Goal: Task Accomplishment & Management: Complete application form

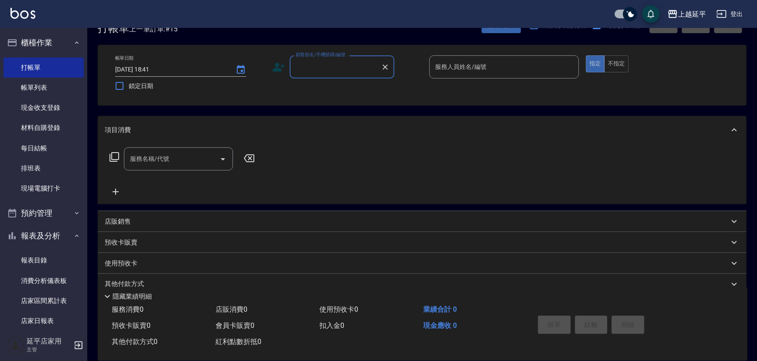
scroll to position [39, 0]
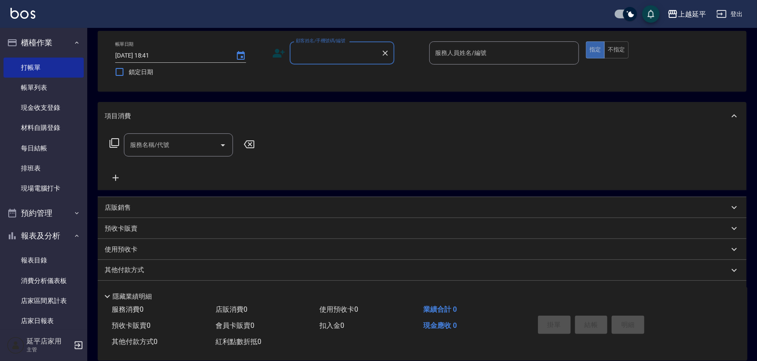
click at [337, 50] on input "顧客姓名/手機號碼/編號" at bounding box center [336, 52] width 84 height 15
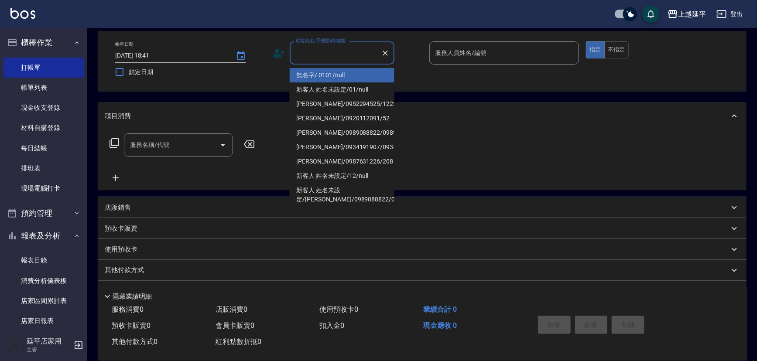
drag, startPoint x: 340, startPoint y: 70, endPoint x: 438, endPoint y: 61, distance: 98.6
click at [340, 70] on li "無名字/ 0101/null" at bounding box center [342, 75] width 105 height 14
type input "無名字/ 0101/null"
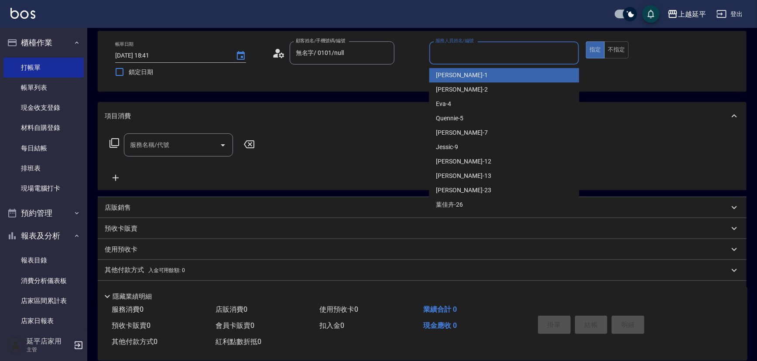
click at [468, 55] on input "服務人員姓名/編號" at bounding box center [504, 52] width 142 height 15
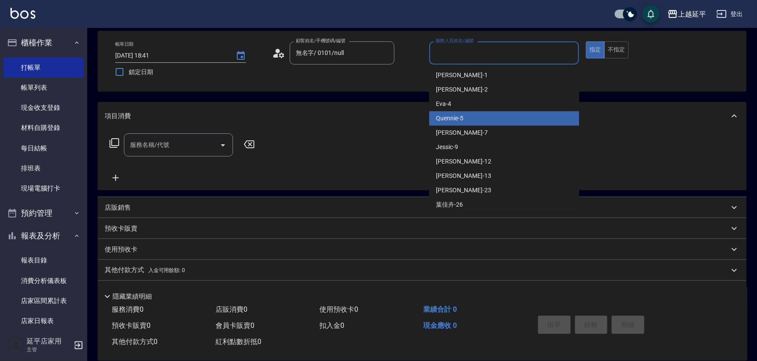
click at [476, 122] on div "Quennie -5" at bounding box center [504, 118] width 150 height 14
type input "Quennie-5"
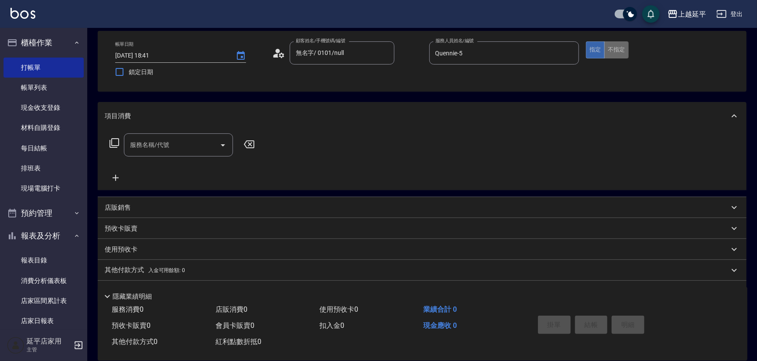
click at [608, 52] on button "不指定" at bounding box center [616, 49] width 24 height 17
click at [113, 144] on icon at bounding box center [114, 143] width 10 height 10
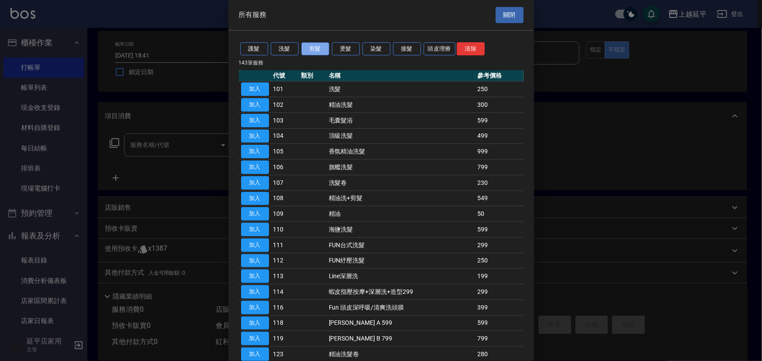
click at [313, 50] on button "剪髮" at bounding box center [315, 49] width 28 height 14
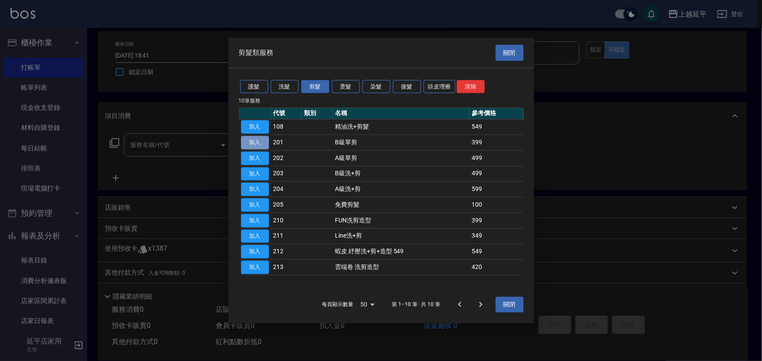
click at [260, 141] on button "加入" at bounding box center [255, 143] width 28 height 14
type input "B級單剪(201)"
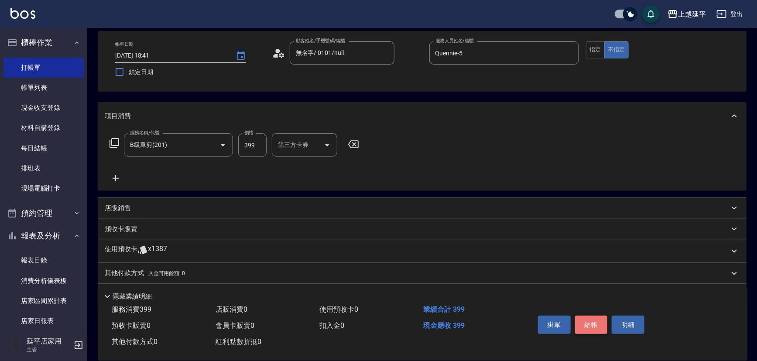
click at [589, 320] on button "結帳" at bounding box center [591, 325] width 33 height 18
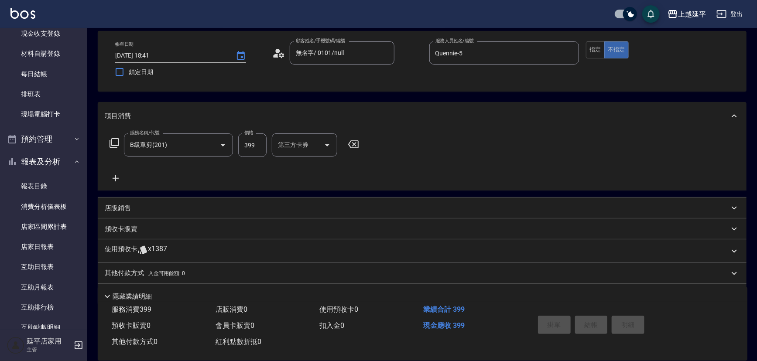
scroll to position [79, 0]
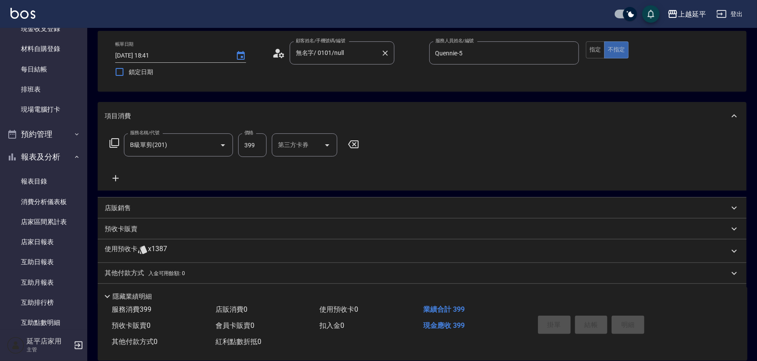
type input "[DATE] 19:14"
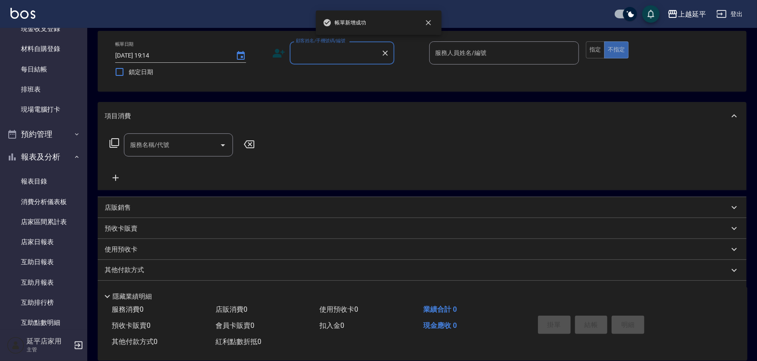
click at [349, 50] on input "顧客姓名/手機號碼/編號" at bounding box center [336, 52] width 84 height 15
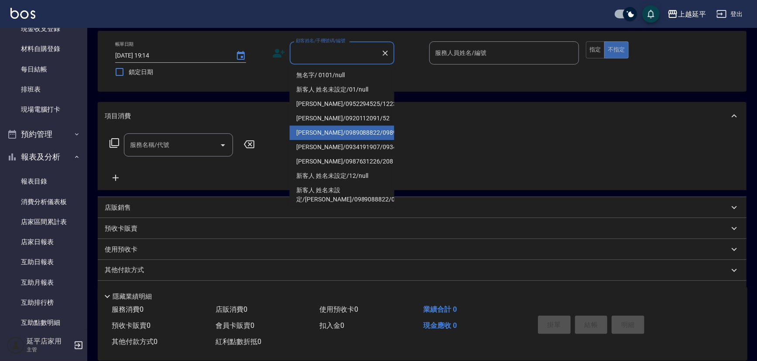
click at [364, 137] on li "[PERSON_NAME]/0989088822/0989088822" at bounding box center [342, 133] width 105 height 14
type input "[PERSON_NAME]/0989088822/0989088822"
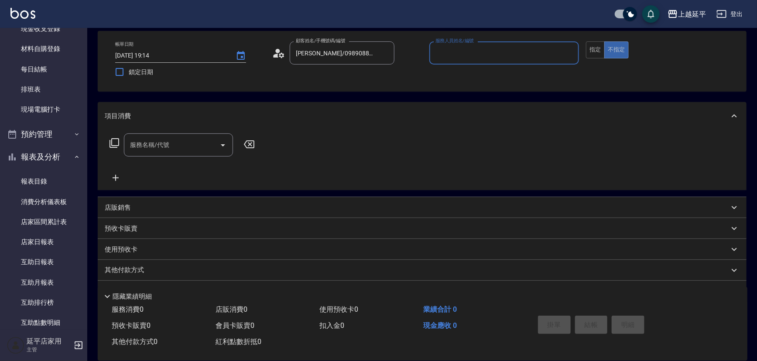
type input "Quennie-5"
click at [596, 41] on button "指定" at bounding box center [595, 49] width 19 height 17
click at [115, 141] on icon at bounding box center [114, 143] width 10 height 10
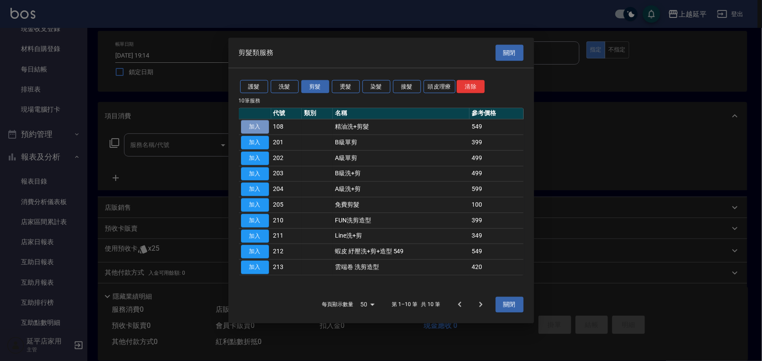
click at [247, 122] on button "加入" at bounding box center [255, 127] width 28 height 14
type input "精油洗+剪髮(108)"
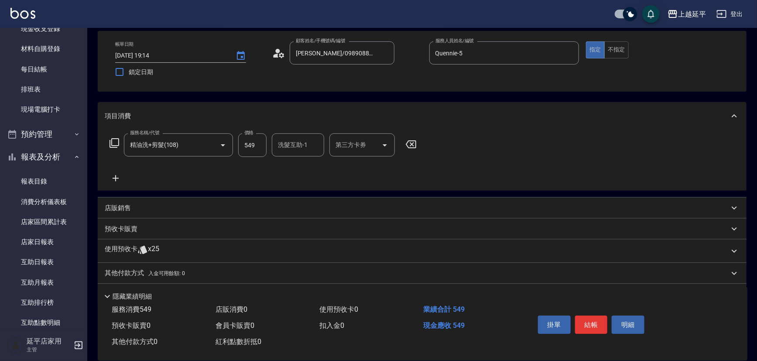
click at [260, 144] on input "549" at bounding box center [252, 146] width 28 height 24
type input "649"
type input "丞宗-29"
click at [600, 323] on button "結帳" at bounding box center [591, 325] width 33 height 18
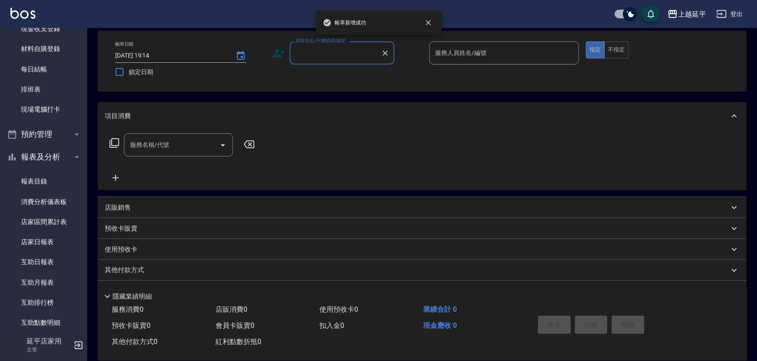
scroll to position [0, 0]
click at [330, 53] on input "顧客姓名/手機號碼/編號" at bounding box center [336, 52] width 84 height 15
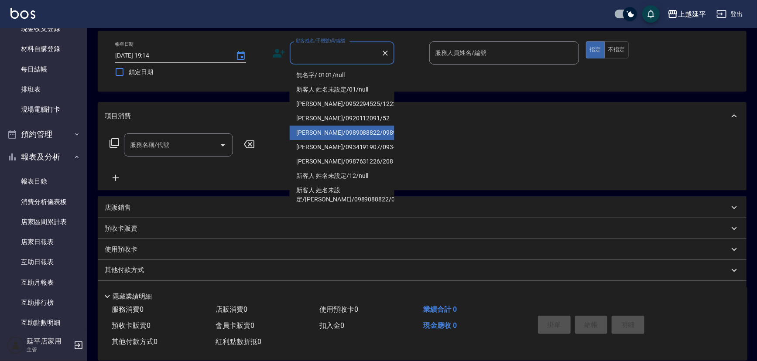
click at [355, 135] on li "[PERSON_NAME]/0989088822/0989088822" at bounding box center [342, 133] width 105 height 14
type input "[PERSON_NAME]/0989088822/0989088822"
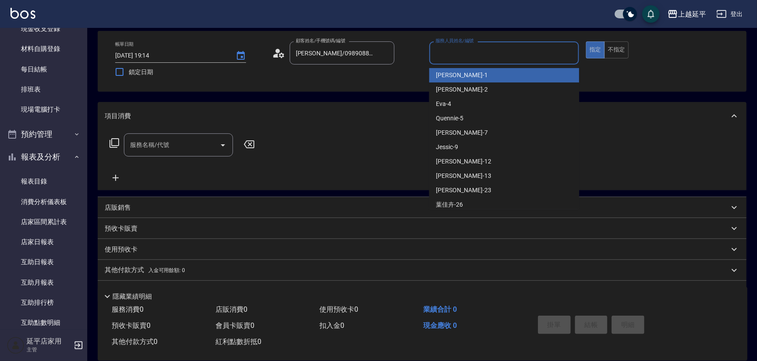
click at [499, 56] on input "服務人員姓名/編號" at bounding box center [504, 52] width 142 height 15
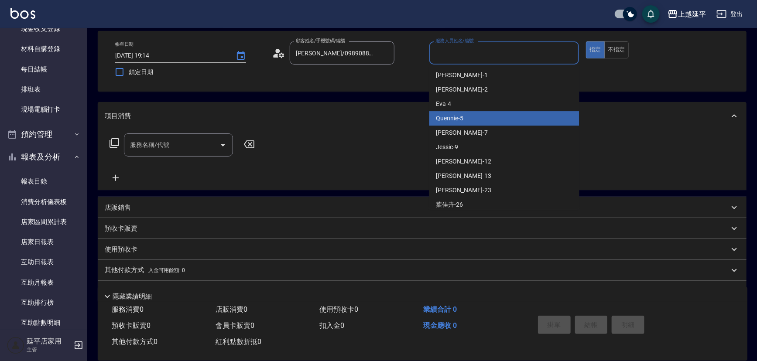
type input "Quennie-5"
click at [500, 120] on div "Quennie -5" at bounding box center [504, 118] width 150 height 14
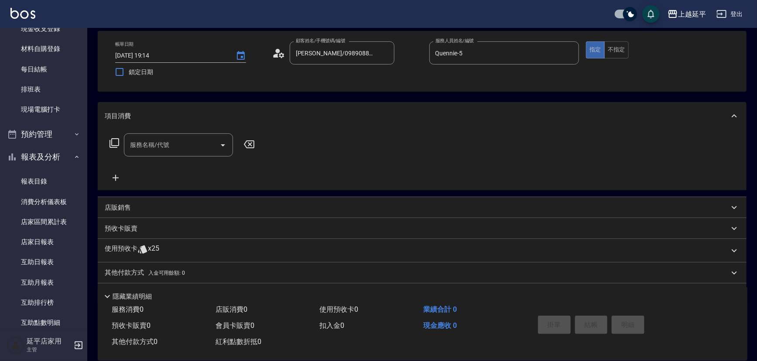
click at [113, 141] on icon at bounding box center [114, 143] width 10 height 10
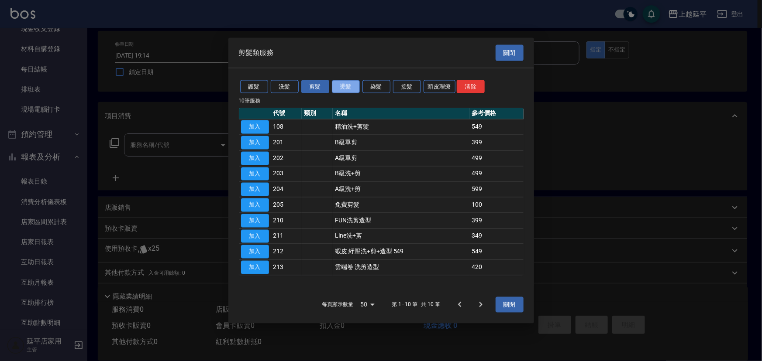
click at [350, 84] on button "燙髮" at bounding box center [346, 87] width 28 height 14
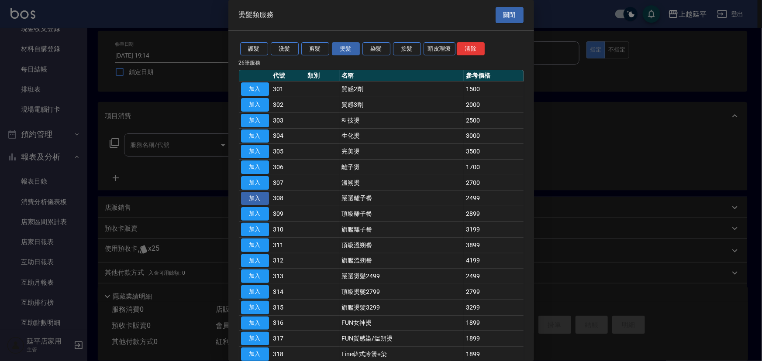
click at [260, 198] on button "加入" at bounding box center [255, 199] width 28 height 14
type input "嚴選離子餐(308)"
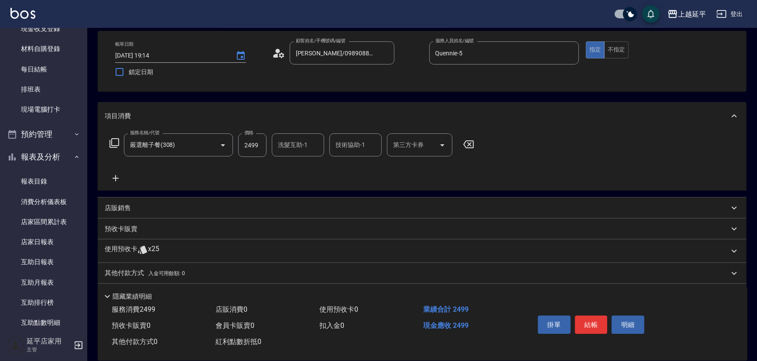
click at [254, 145] on input "2499" at bounding box center [252, 146] width 28 height 24
type input "5999"
click at [133, 274] on p "其他付款方式 入金可用餘額: 0" at bounding box center [145, 274] width 80 height 10
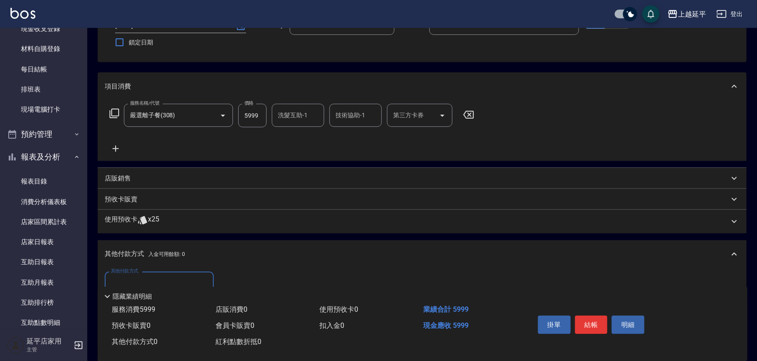
scroll to position [79, 0]
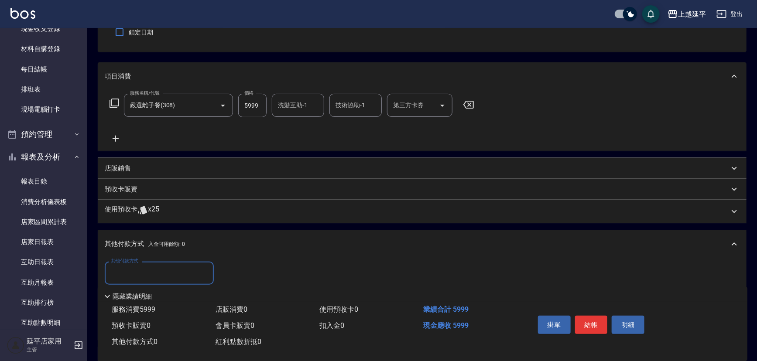
click at [182, 268] on input "其他付款方式" at bounding box center [159, 273] width 101 height 15
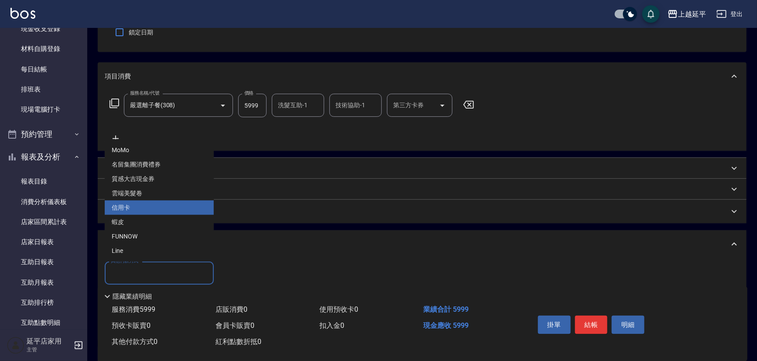
click at [159, 206] on span "信用卡" at bounding box center [159, 208] width 109 height 14
type input "信用卡"
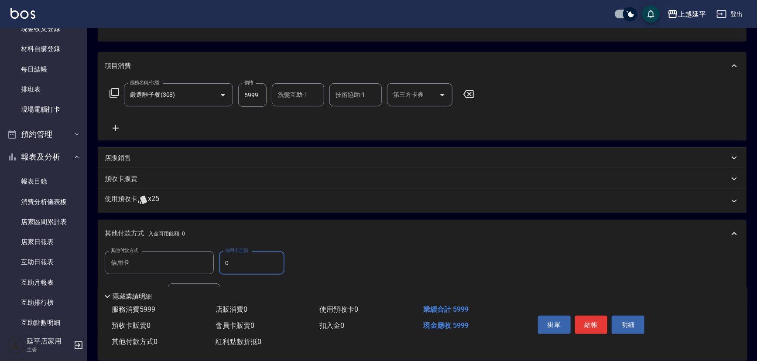
scroll to position [119, 0]
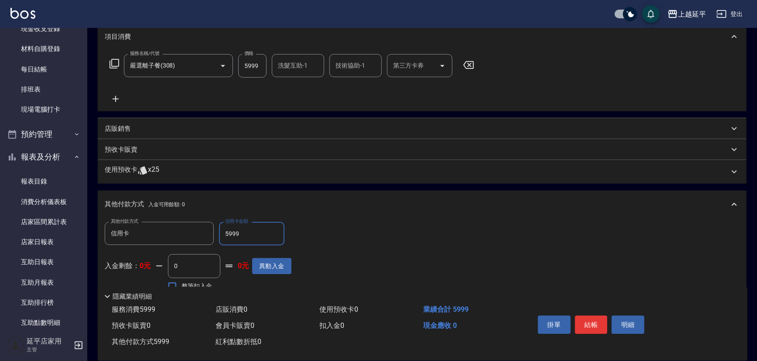
type input "5999"
click at [600, 327] on button "結帳" at bounding box center [591, 325] width 33 height 18
type input "[DATE] 19:24"
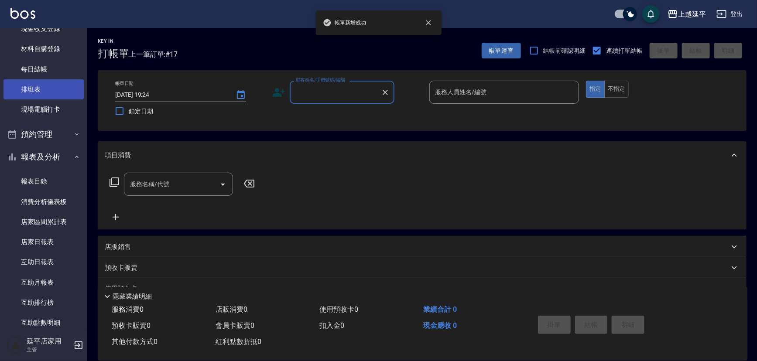
scroll to position [0, 0]
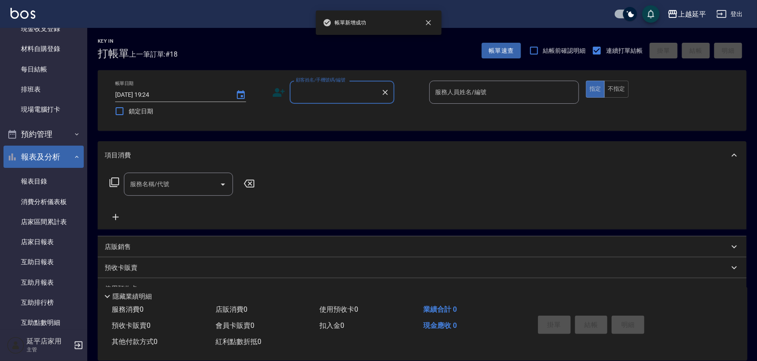
click at [62, 157] on button "報表及分析" at bounding box center [43, 157] width 80 height 23
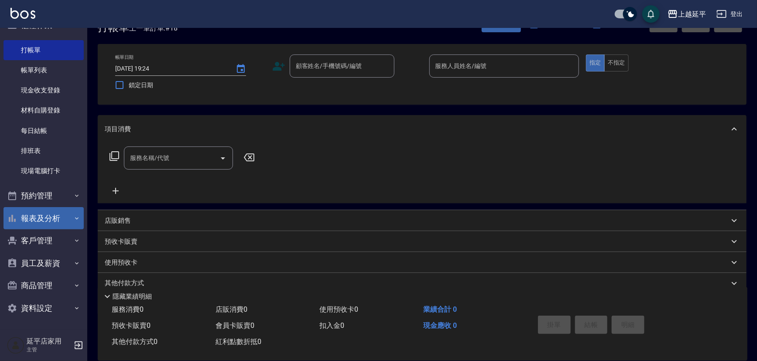
scroll to position [39, 0]
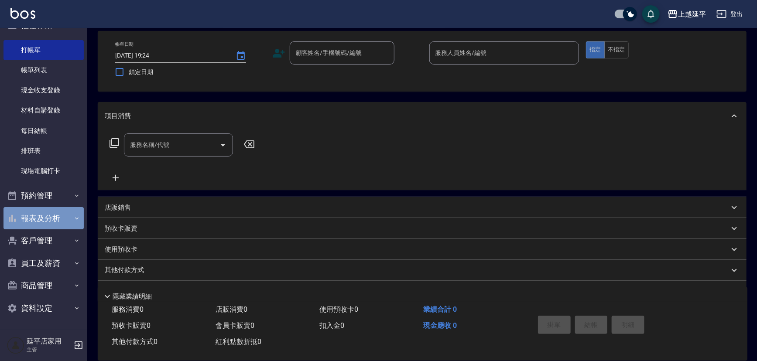
click at [59, 213] on button "報表及分析" at bounding box center [43, 218] width 80 height 23
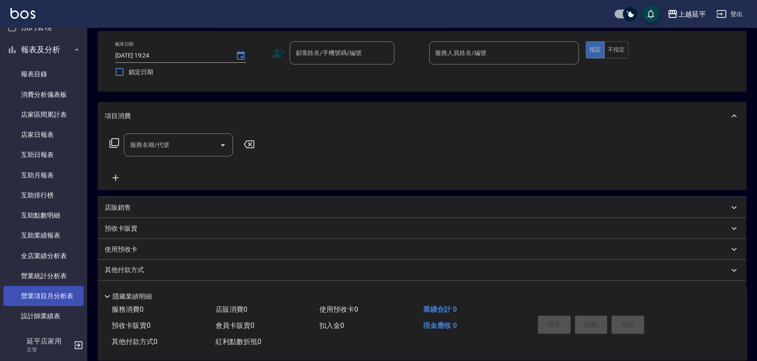
scroll to position [238, 0]
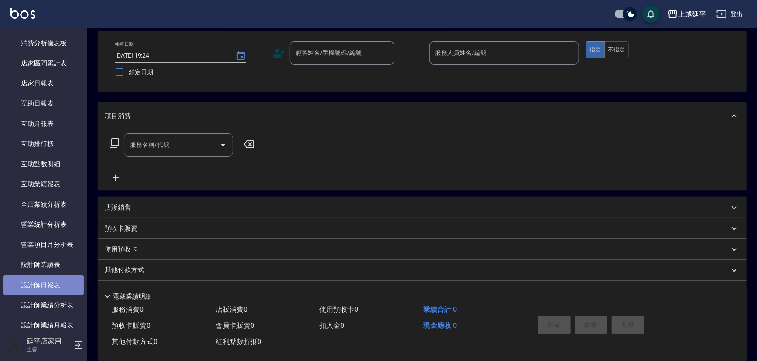
click at [50, 281] on link "設計師日報表" at bounding box center [43, 285] width 80 height 20
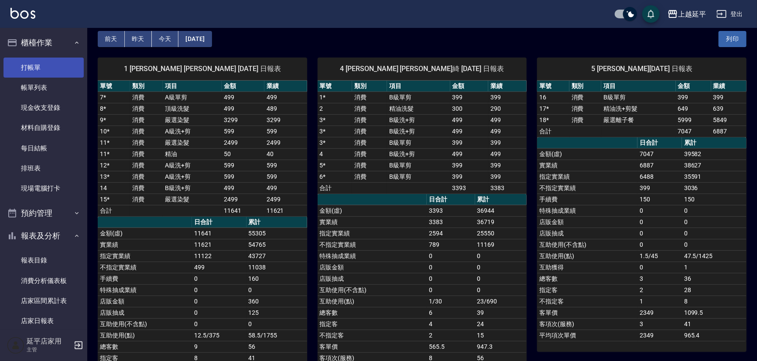
click at [54, 65] on link "打帳單" at bounding box center [43, 68] width 80 height 20
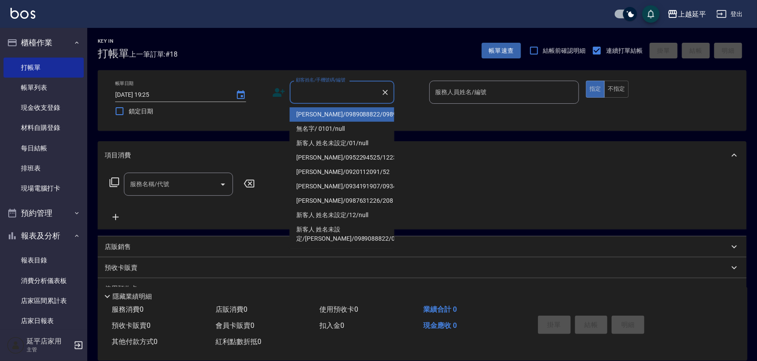
click at [304, 96] on input "顧客姓名/手機號碼/編號" at bounding box center [336, 92] width 84 height 15
click at [322, 122] on li "[PERSON_NAME]/0989088822/0989088822" at bounding box center [342, 114] width 105 height 14
type input "[PERSON_NAME]/0989088822/0989088822"
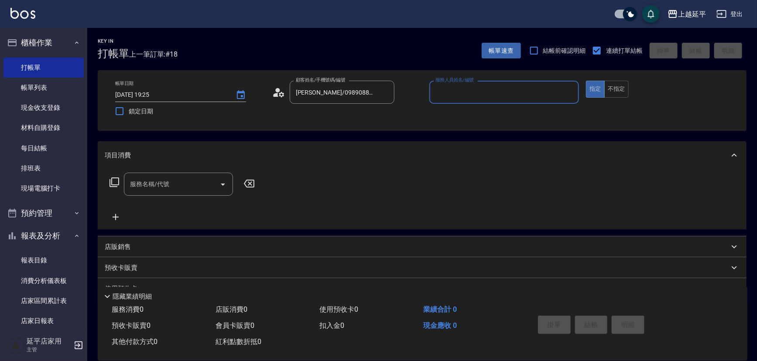
type input "Quennie-5"
click at [618, 88] on button "不指定" at bounding box center [616, 89] width 24 height 17
click at [188, 180] on input "服務名稱/代號" at bounding box center [172, 184] width 88 height 15
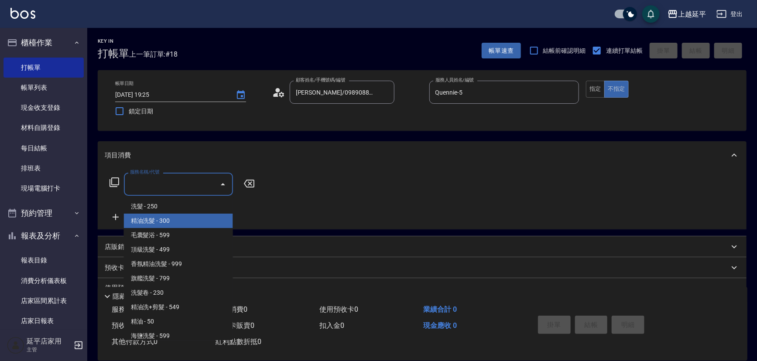
click at [178, 223] on span "精油洗髮 - 300" at bounding box center [178, 221] width 109 height 14
type input "精油洗髮(102)"
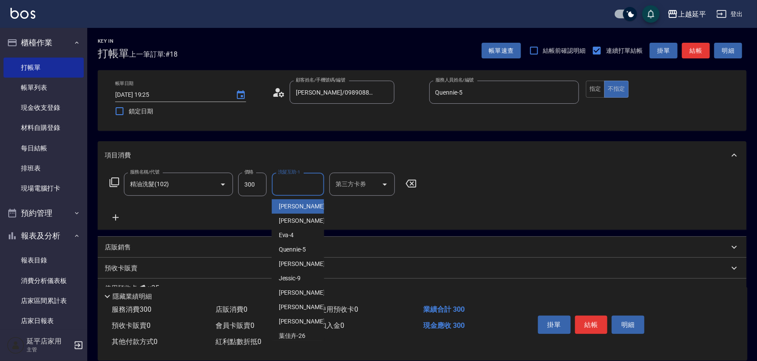
click at [304, 182] on input "洗髮互助-1" at bounding box center [298, 184] width 45 height 15
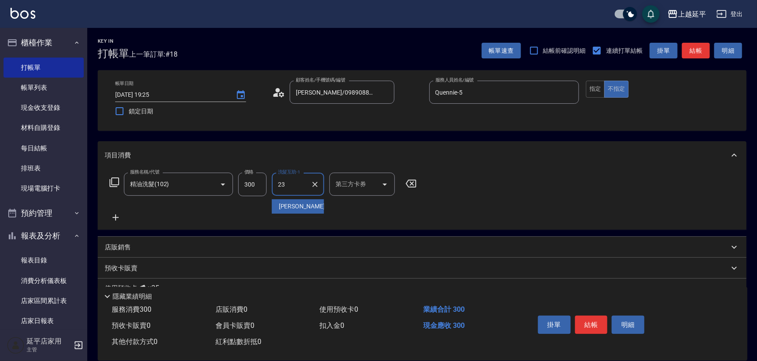
type input "恩恩-23"
click at [595, 327] on button "結帳" at bounding box center [591, 325] width 33 height 18
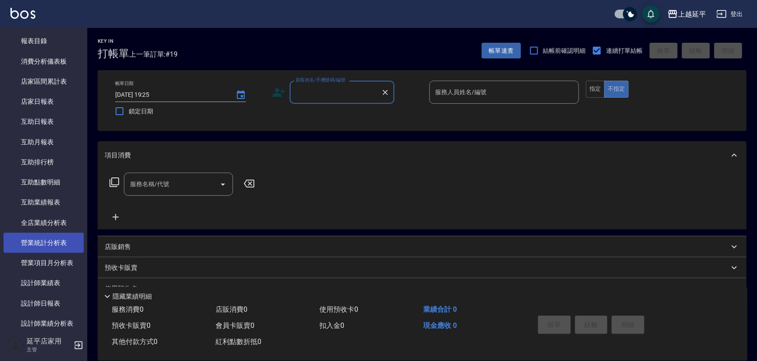
scroll to position [278, 0]
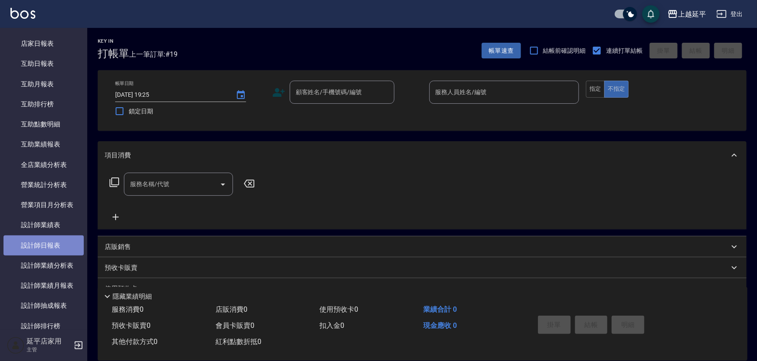
click at [65, 247] on link "設計師日報表" at bounding box center [43, 246] width 80 height 20
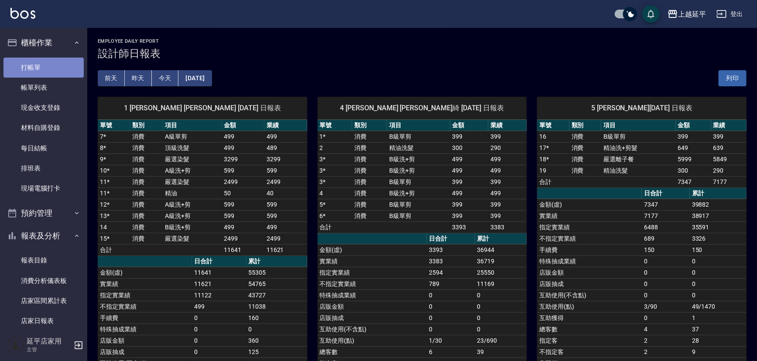
click at [48, 67] on link "打帳單" at bounding box center [43, 68] width 80 height 20
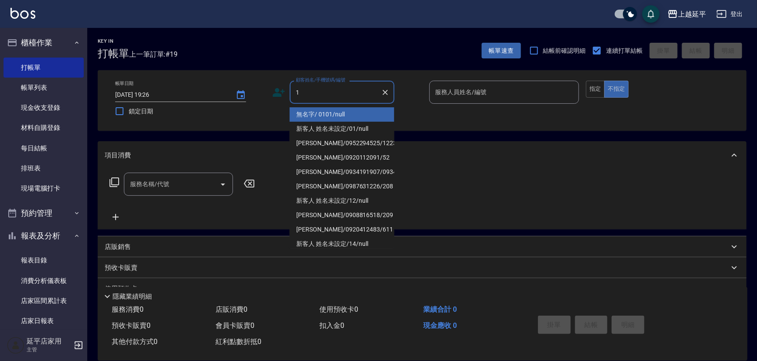
click at [337, 115] on li "無名字/ 0101/null" at bounding box center [342, 114] width 105 height 14
type input "無名字/ 0101/null"
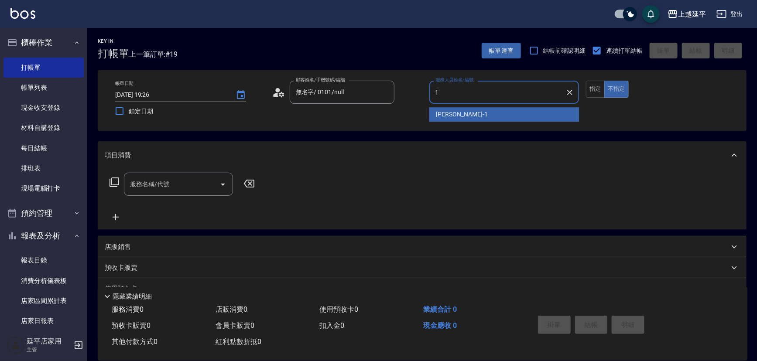
click at [436, 115] on span "[PERSON_NAME]-1" at bounding box center [461, 114] width 51 height 9
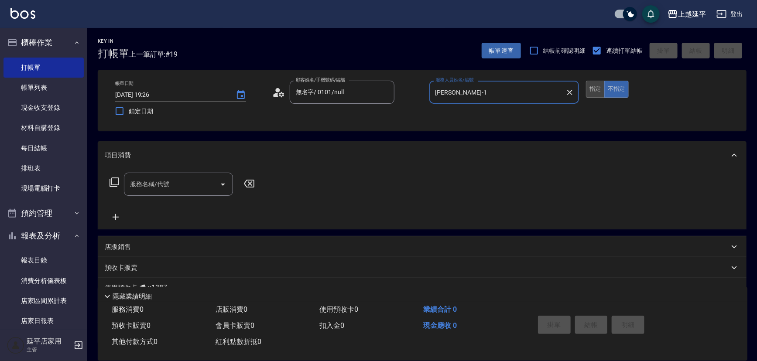
type input "[PERSON_NAME]-1"
click at [597, 92] on button "指定" at bounding box center [595, 89] width 19 height 17
click at [223, 186] on icon "Open" at bounding box center [223, 184] width 10 height 10
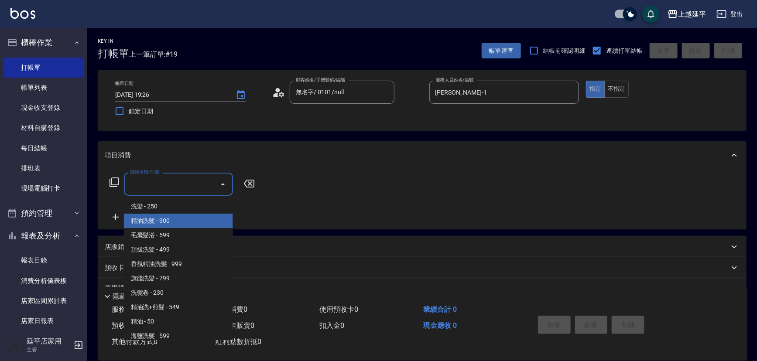
drag, startPoint x: 176, startPoint y: 220, endPoint x: 196, endPoint y: 210, distance: 22.8
click at [176, 220] on span "精油洗髮 - 300" at bounding box center [178, 221] width 109 height 14
type input "精油洗髮(102)"
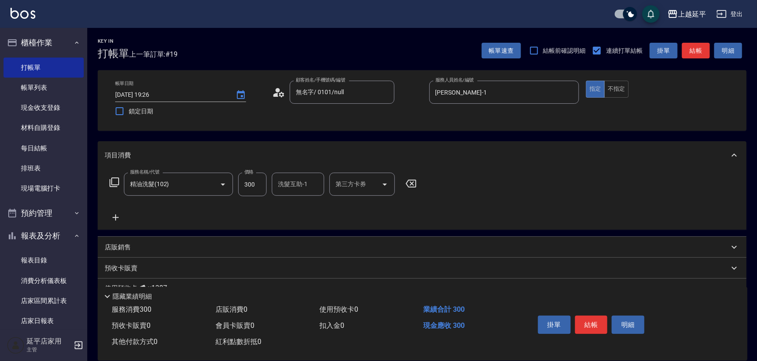
click at [268, 179] on div "服務名稱/代號 精油洗髮(102) 服務名稱/代號 價格 300 價格 洗髮互助-1 洗髮互助-1 第三方卡券 第三方卡券" at bounding box center [263, 185] width 317 height 24
click at [257, 184] on input "300" at bounding box center [252, 185] width 28 height 24
type input "350"
click at [299, 191] on input "洗髮互助-1" at bounding box center [298, 184] width 45 height 15
click at [293, 203] on span "恩恩 -23" at bounding box center [306, 206] width 55 height 9
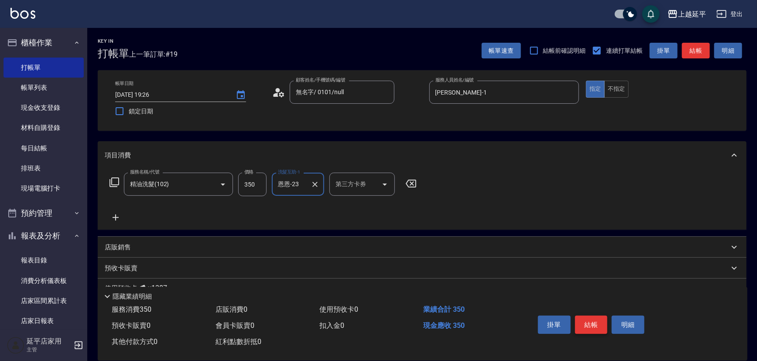
type input "恩恩-23"
click at [589, 325] on button "結帳" at bounding box center [591, 325] width 33 height 18
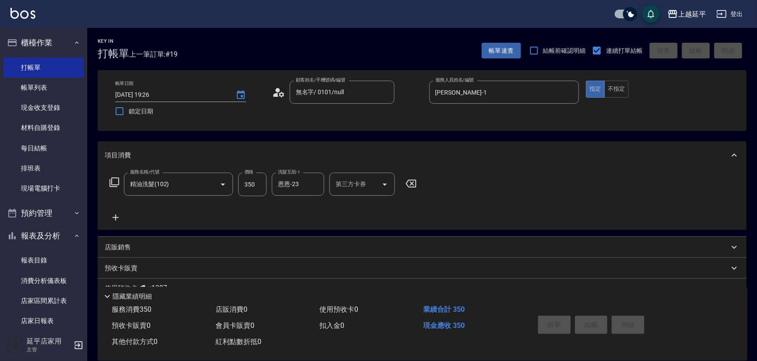
type input "[DATE] 19:35"
click at [485, 117] on div "帳單日期 [DATE] 19:35 鎖定日期 顧客姓名/手機號碼/編號 顧客姓名/手機號碼/編號 服務人員姓名/編號 服務人員姓名/編號 指定 不指定" at bounding box center [422, 101] width 628 height 40
click at [352, 91] on input "顧客姓名/手機號碼/編號" at bounding box center [336, 92] width 84 height 15
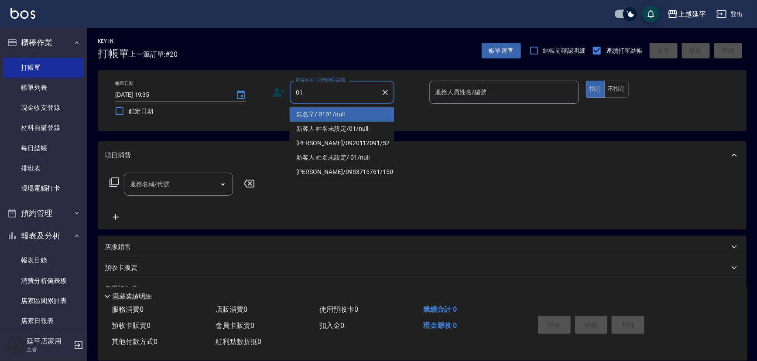
click at [344, 110] on li "無名字/ 0101/null" at bounding box center [342, 114] width 105 height 14
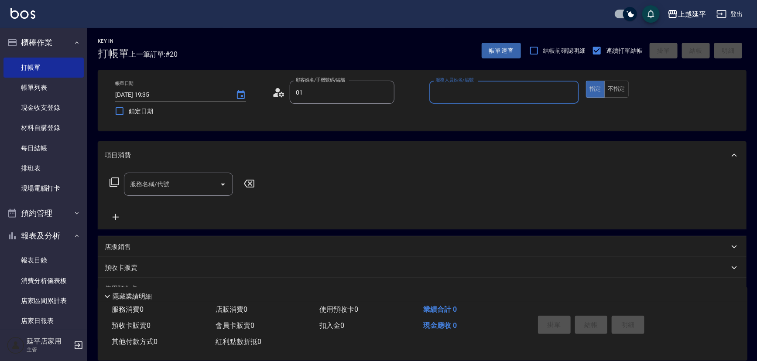
type input "無名字/ 0101/null"
click at [484, 95] on input "服務人員姓名/編號" at bounding box center [504, 92] width 142 height 15
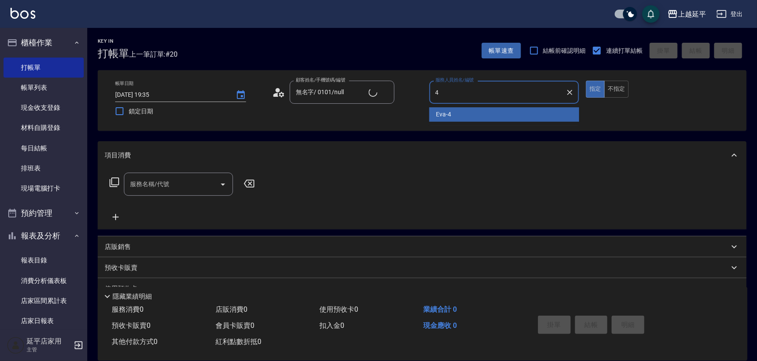
click at [474, 113] on div "[PERSON_NAME] -4" at bounding box center [504, 114] width 150 height 14
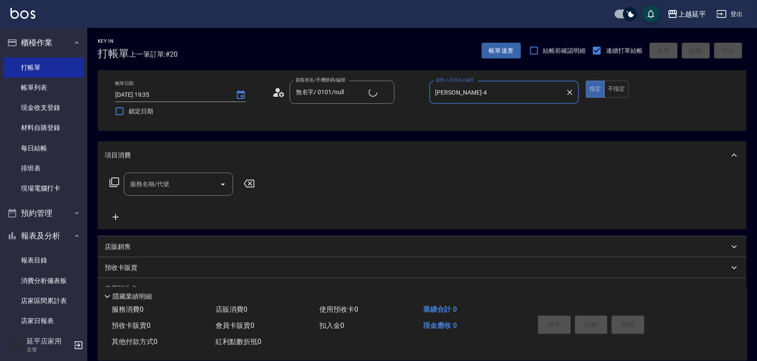
type input "[PERSON_NAME]-4"
click at [199, 185] on input "服務名稱/代號" at bounding box center [172, 184] width 88 height 15
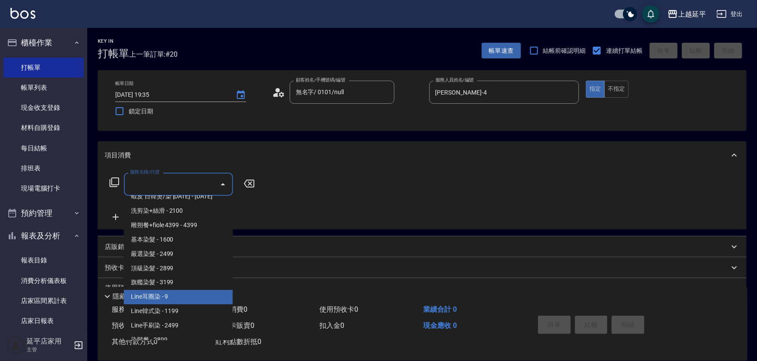
scroll to position [873, 0]
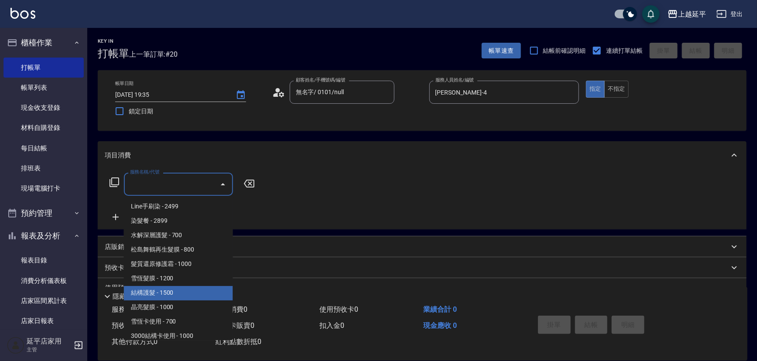
click at [186, 288] on span "結構護髮 - 1500" at bounding box center [178, 293] width 109 height 14
type input "結構護髮(505)"
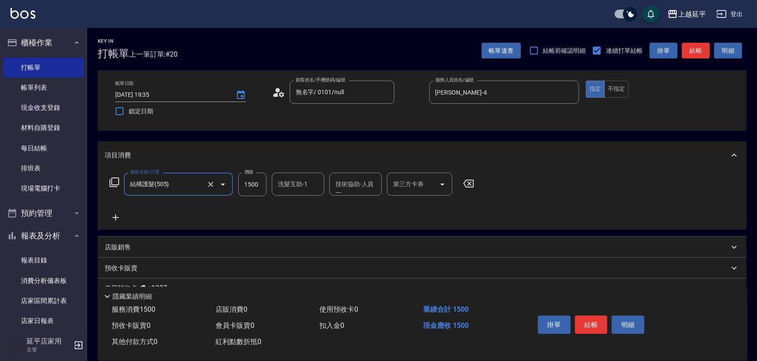
click at [116, 215] on icon at bounding box center [116, 218] width 6 height 6
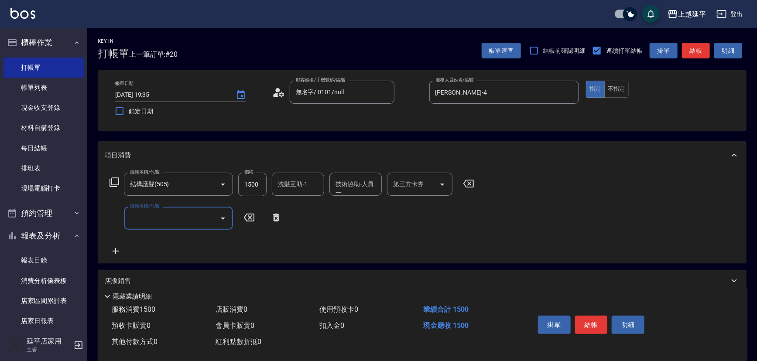
click at [154, 213] on input "服務名稱/代號" at bounding box center [172, 218] width 88 height 15
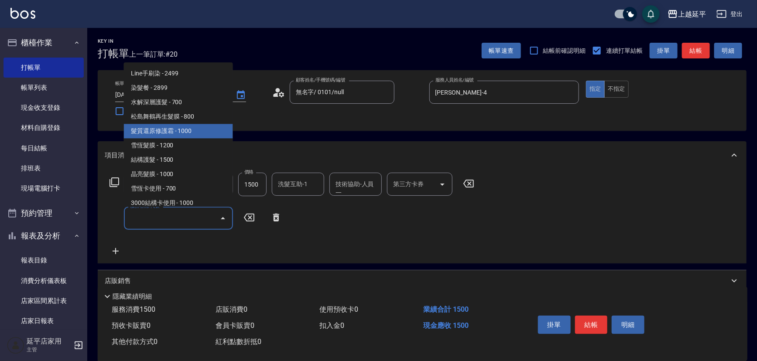
click at [200, 134] on span "髮質還原修護霜 - 1000" at bounding box center [178, 131] width 109 height 14
type input "髮質還原修護霜(503)"
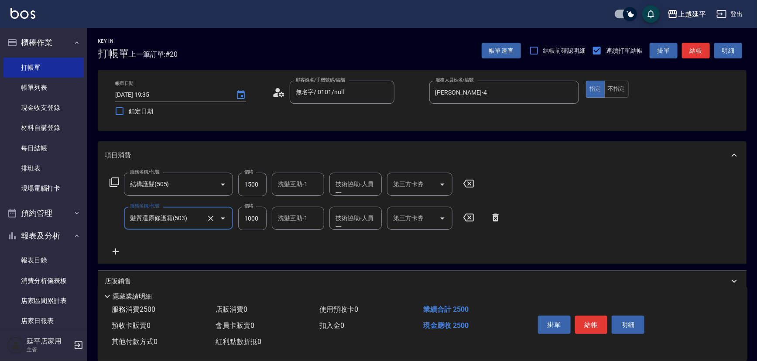
click at [298, 220] on div "洗髮互助-1 洗髮互助-1" at bounding box center [298, 218] width 52 height 23
click at [292, 242] on span "丞宗 -29" at bounding box center [306, 240] width 55 height 9
type input "丞宗-29"
click at [340, 220] on div "技術協助-人員一 技術協助-人員[PERSON_NAME]" at bounding box center [355, 218] width 52 height 23
click at [350, 239] on span "丞宗 -29" at bounding box center [363, 240] width 55 height 9
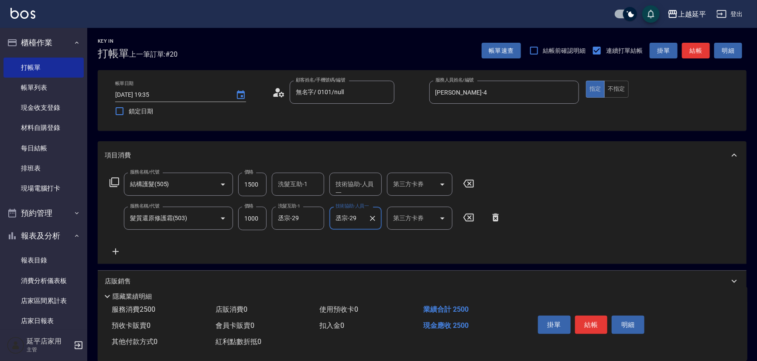
type input "丞宗-29"
click at [470, 249] on div "服務名稱/代號 結構護髮(505) 服務名稱/代號 價格 1500 價格 洗髮互助-1 洗髮互助-1 技術協助-人員一 技術協助-人員一 第三方卡券 第三方卡…" at bounding box center [306, 215] width 402 height 84
click at [693, 47] on button "結帳" at bounding box center [696, 51] width 28 height 16
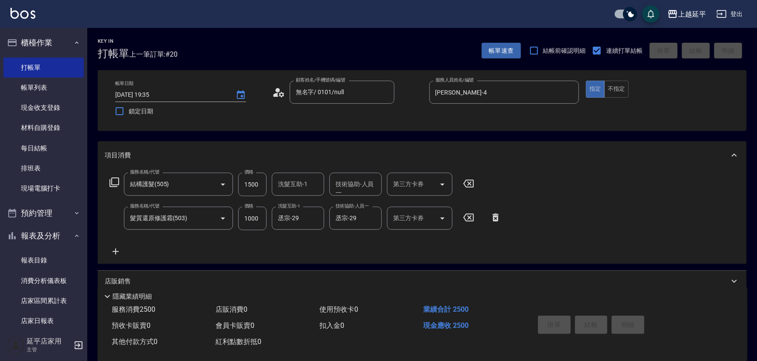
type input "[DATE] 19:47"
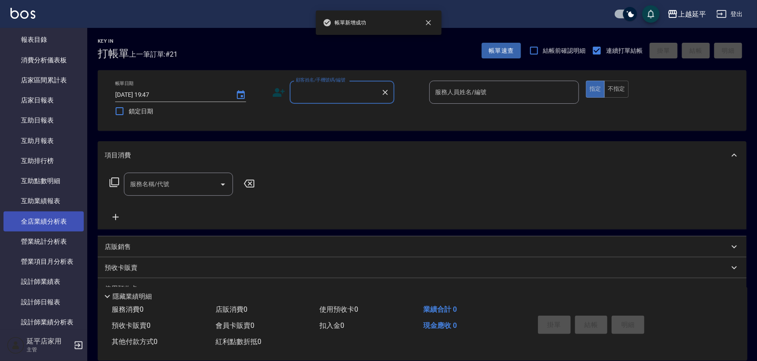
scroll to position [278, 0]
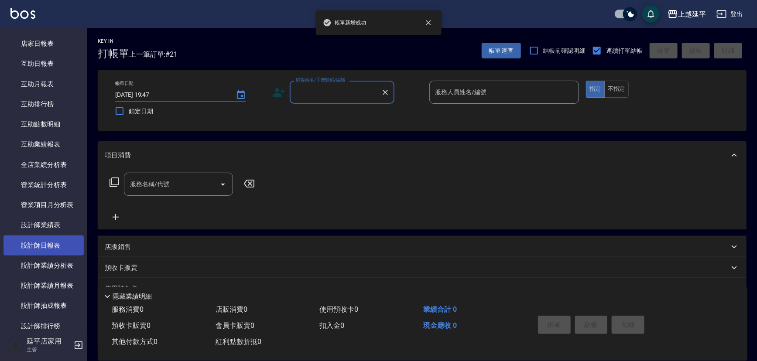
click at [57, 244] on link "設計師日報表" at bounding box center [43, 246] width 80 height 20
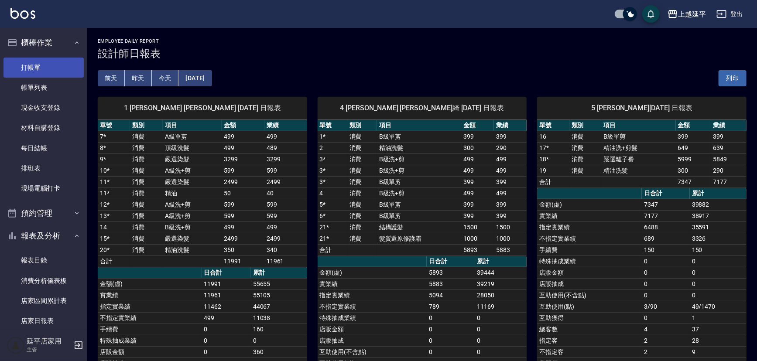
click at [52, 64] on link "打帳單" at bounding box center [43, 68] width 80 height 20
